Goal: Browse casually

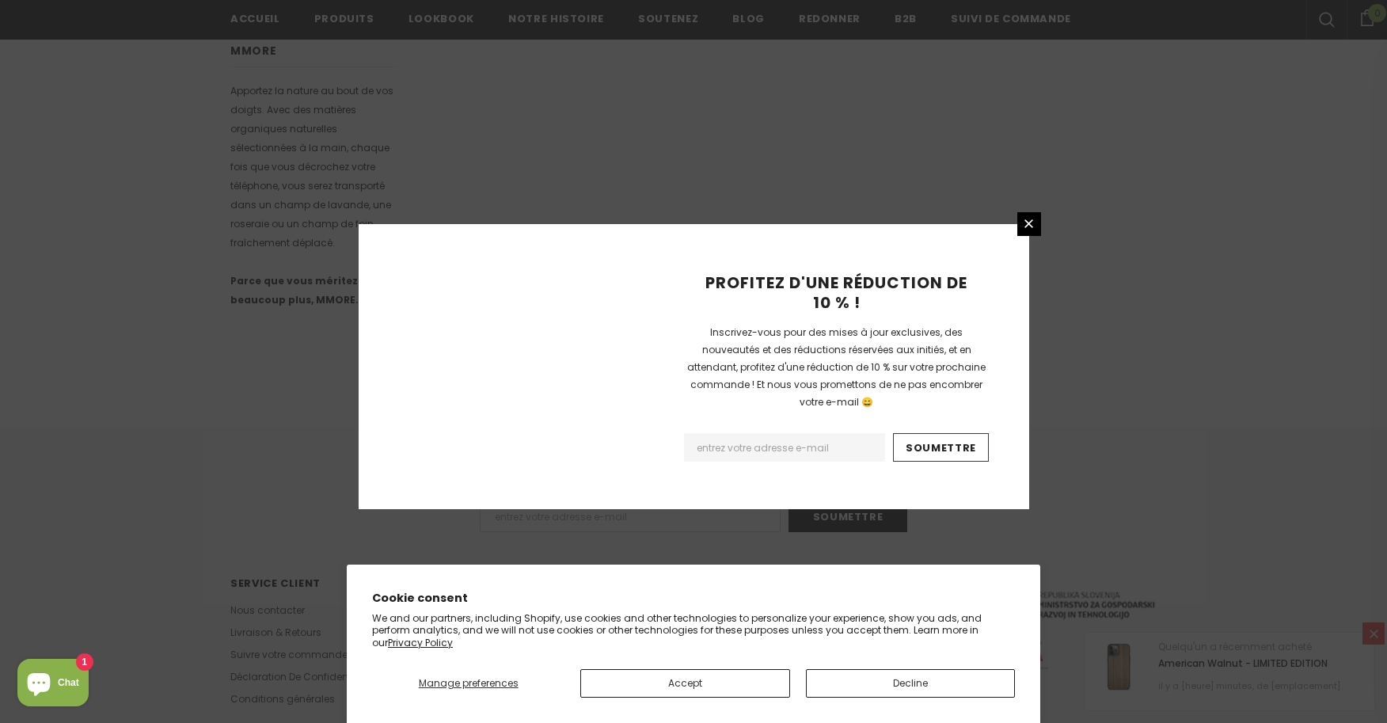
scroll to position [938, 0]
